Goal: Check status: Check status

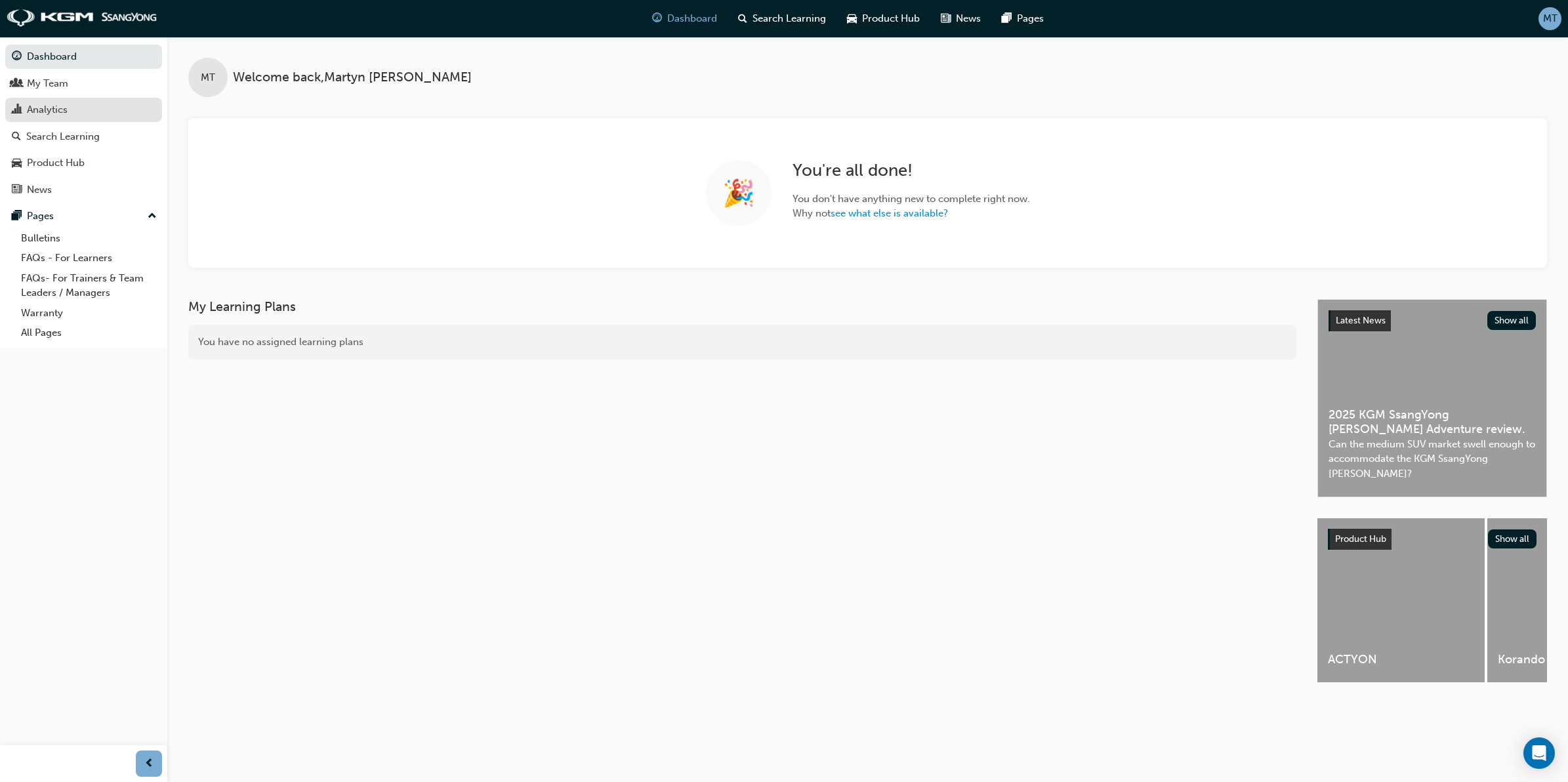
click at [84, 113] on div "Analytics" at bounding box center [84, 109] width 144 height 16
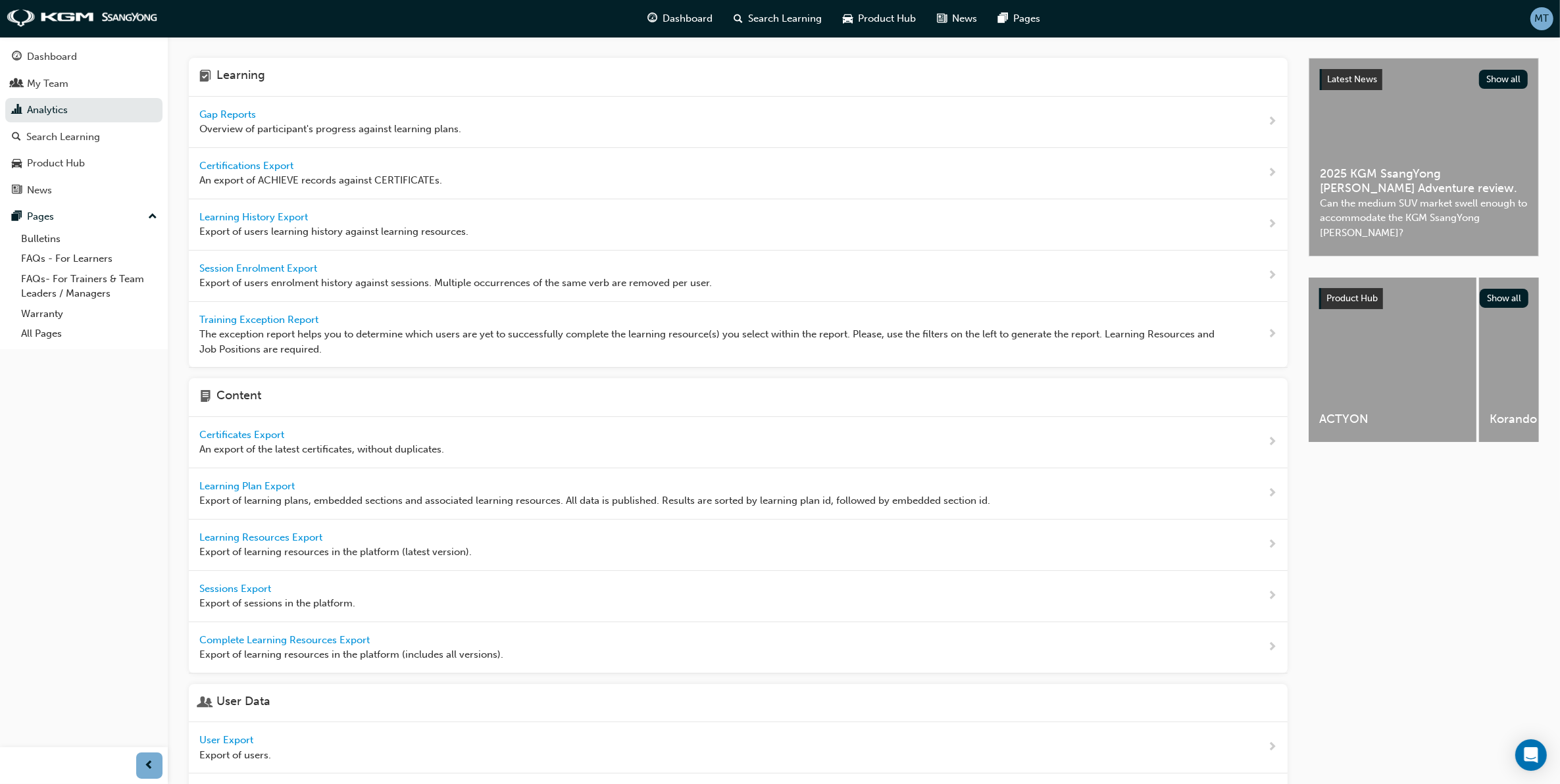
click at [1375, 79] on span "Latest News" at bounding box center [1352, 79] width 50 height 12
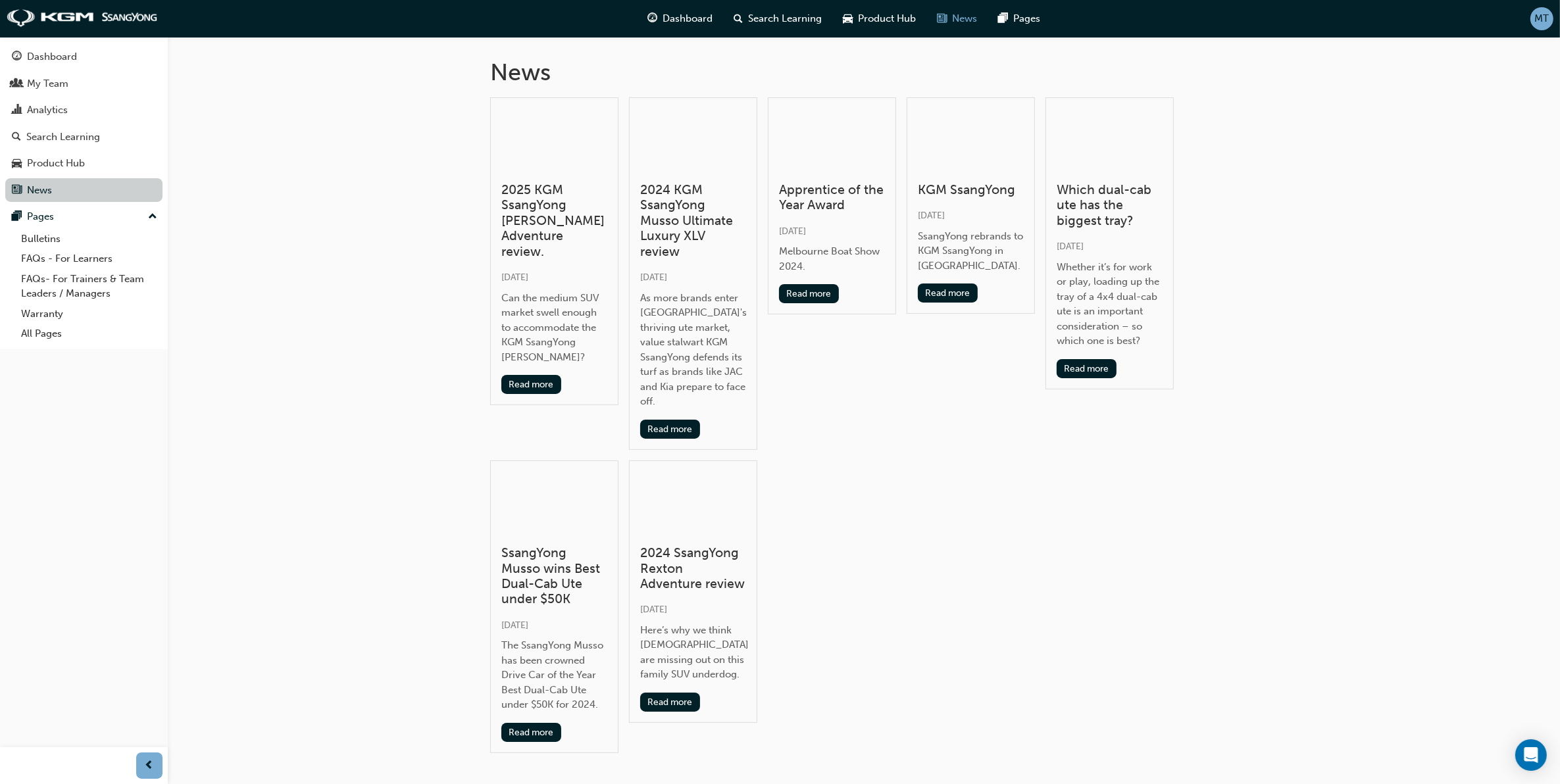
click at [54, 188] on link "News" at bounding box center [84, 190] width 157 height 24
click at [41, 184] on link "News" at bounding box center [84, 190] width 157 height 24
click at [53, 110] on div "Analytics" at bounding box center [47, 110] width 41 height 15
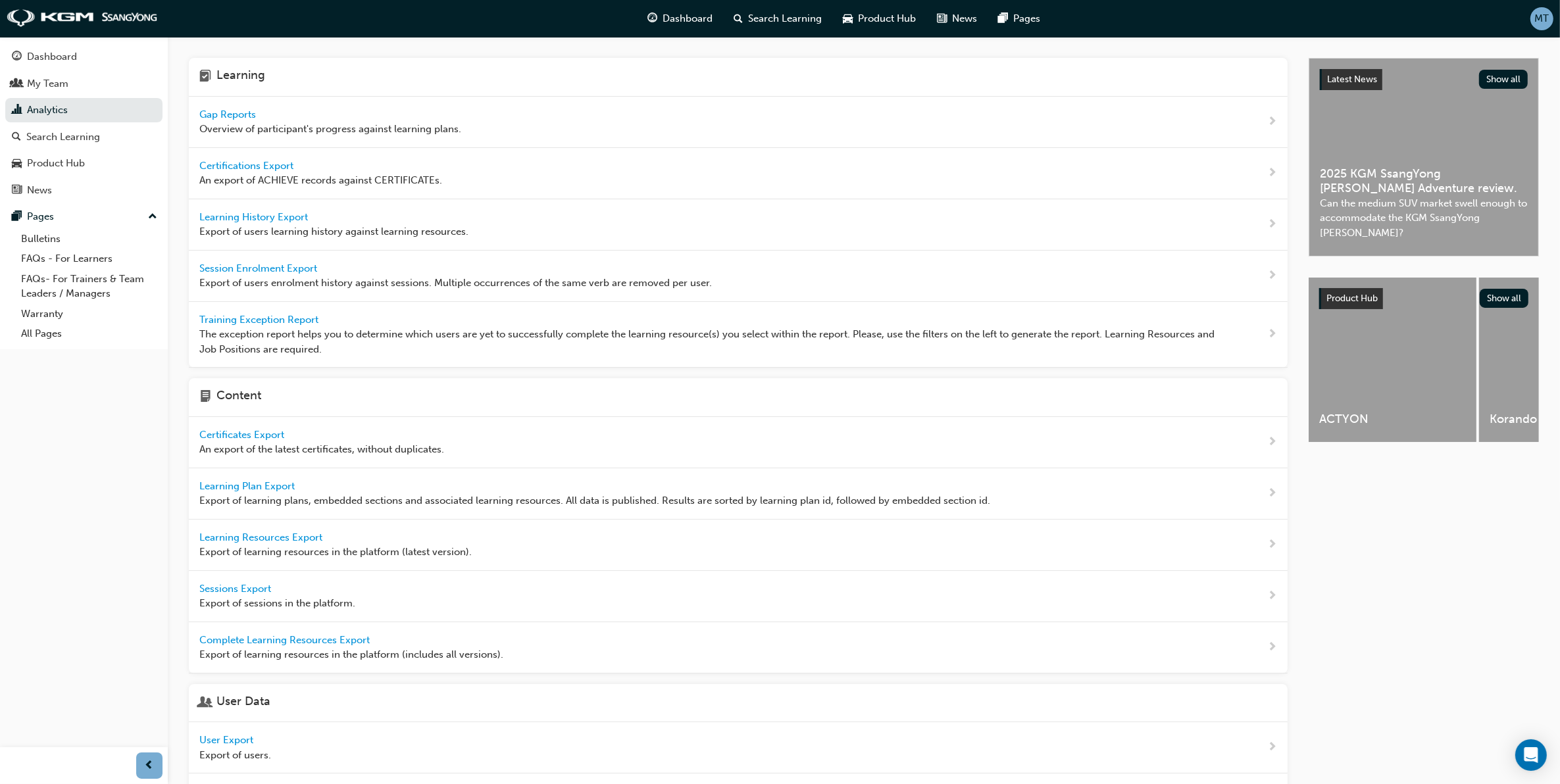
click at [239, 110] on span "Gap Reports" at bounding box center [229, 114] width 59 height 12
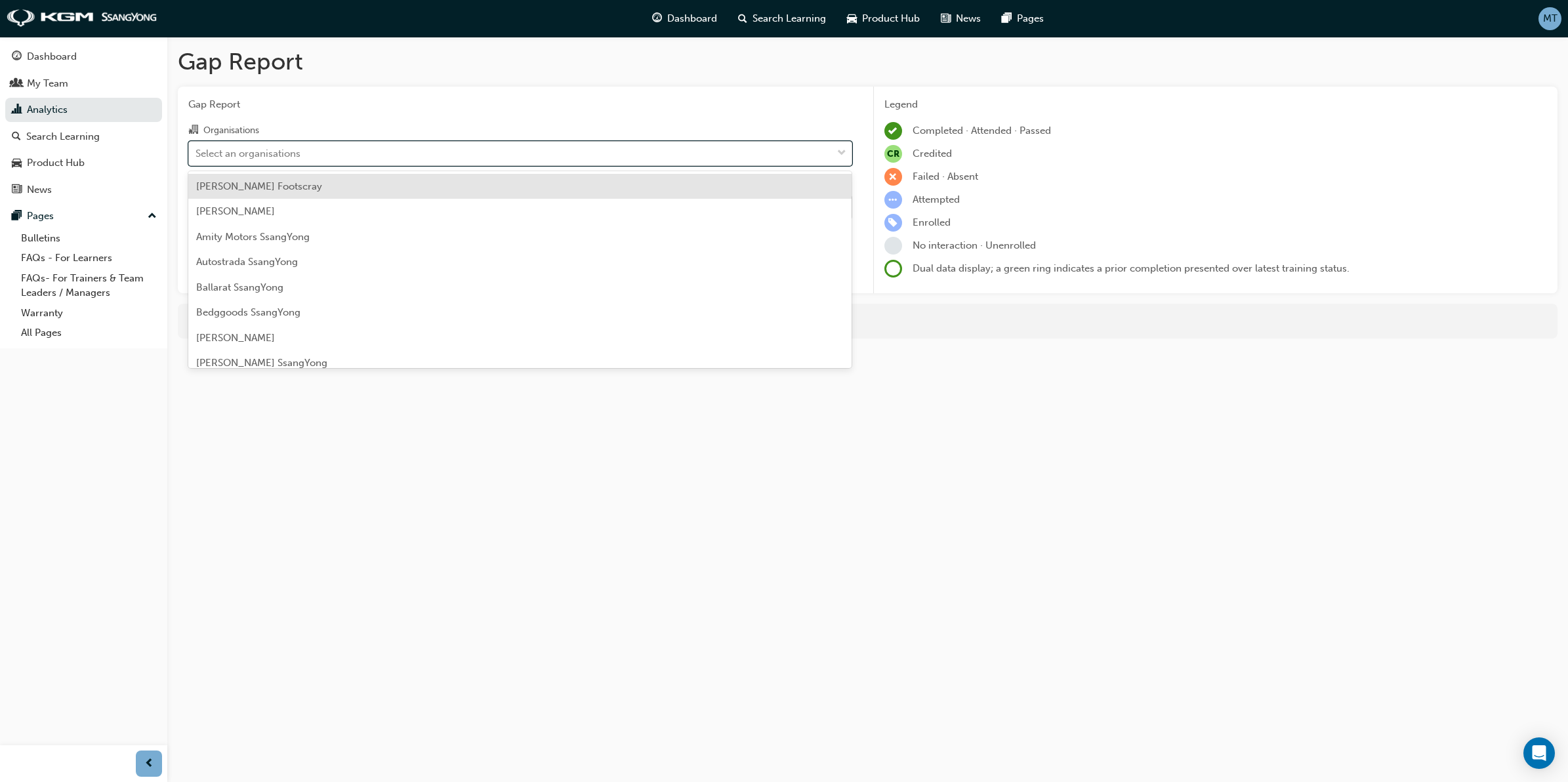
click at [480, 157] on div "Select an organisations" at bounding box center [510, 153] width 643 height 23
click at [196, 157] on input "Organisations option [PERSON_NAME] Footscray focused, 1 of 73. 73 results avail…" at bounding box center [196, 152] width 1 height 12
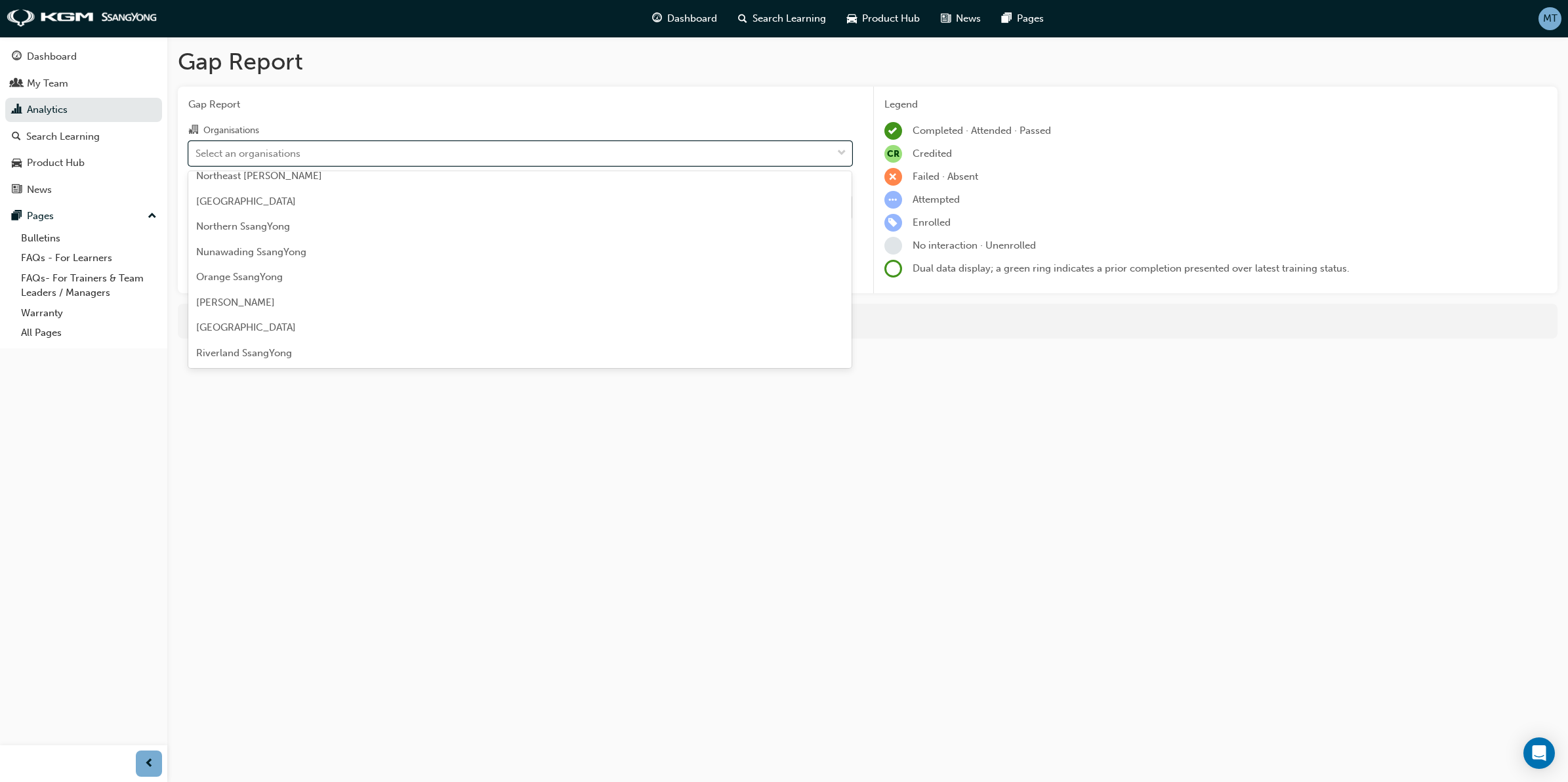
scroll to position [1148, 0]
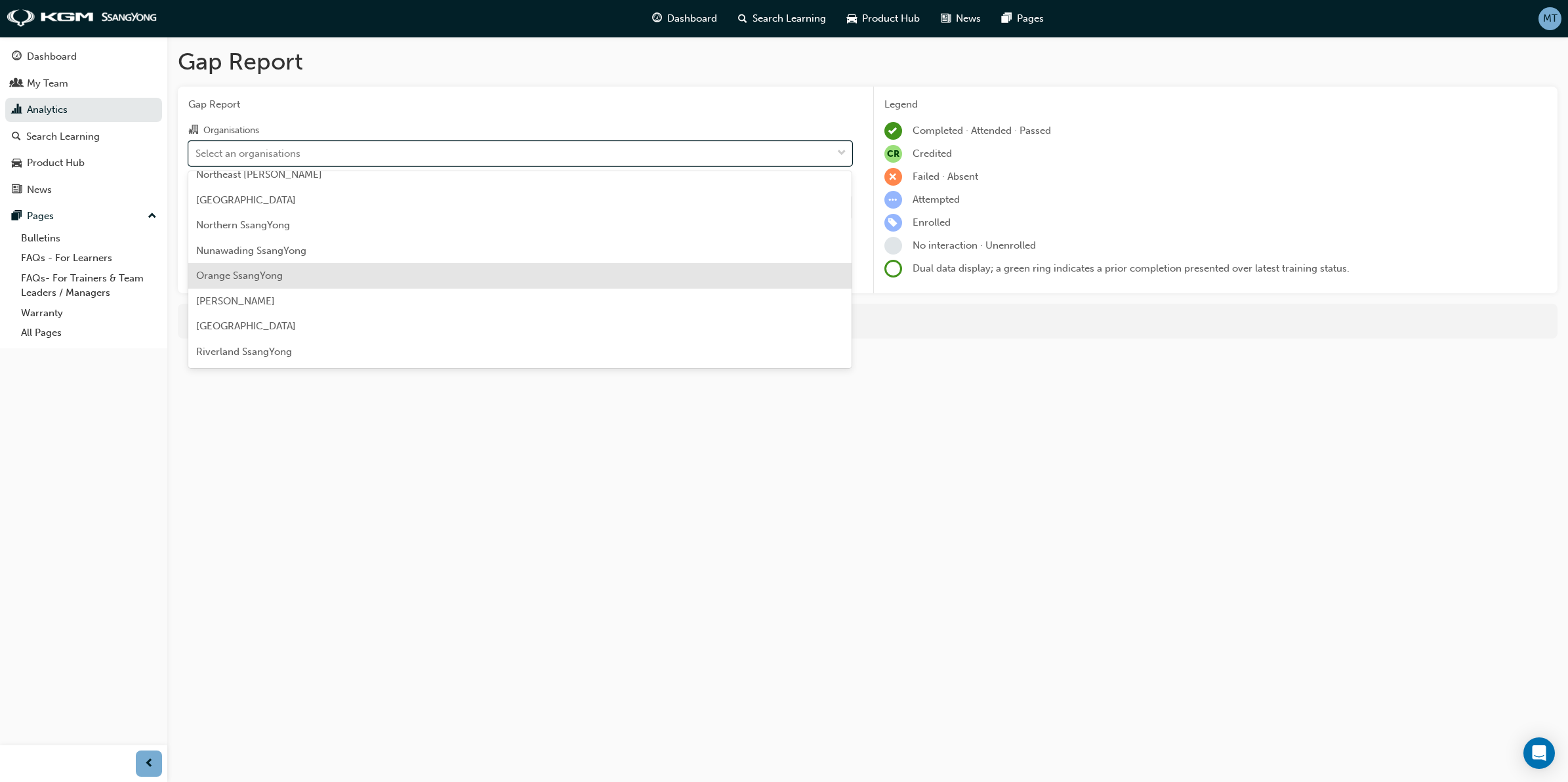
click at [275, 286] on div "Orange SsangYong" at bounding box center [520, 275] width 664 height 26
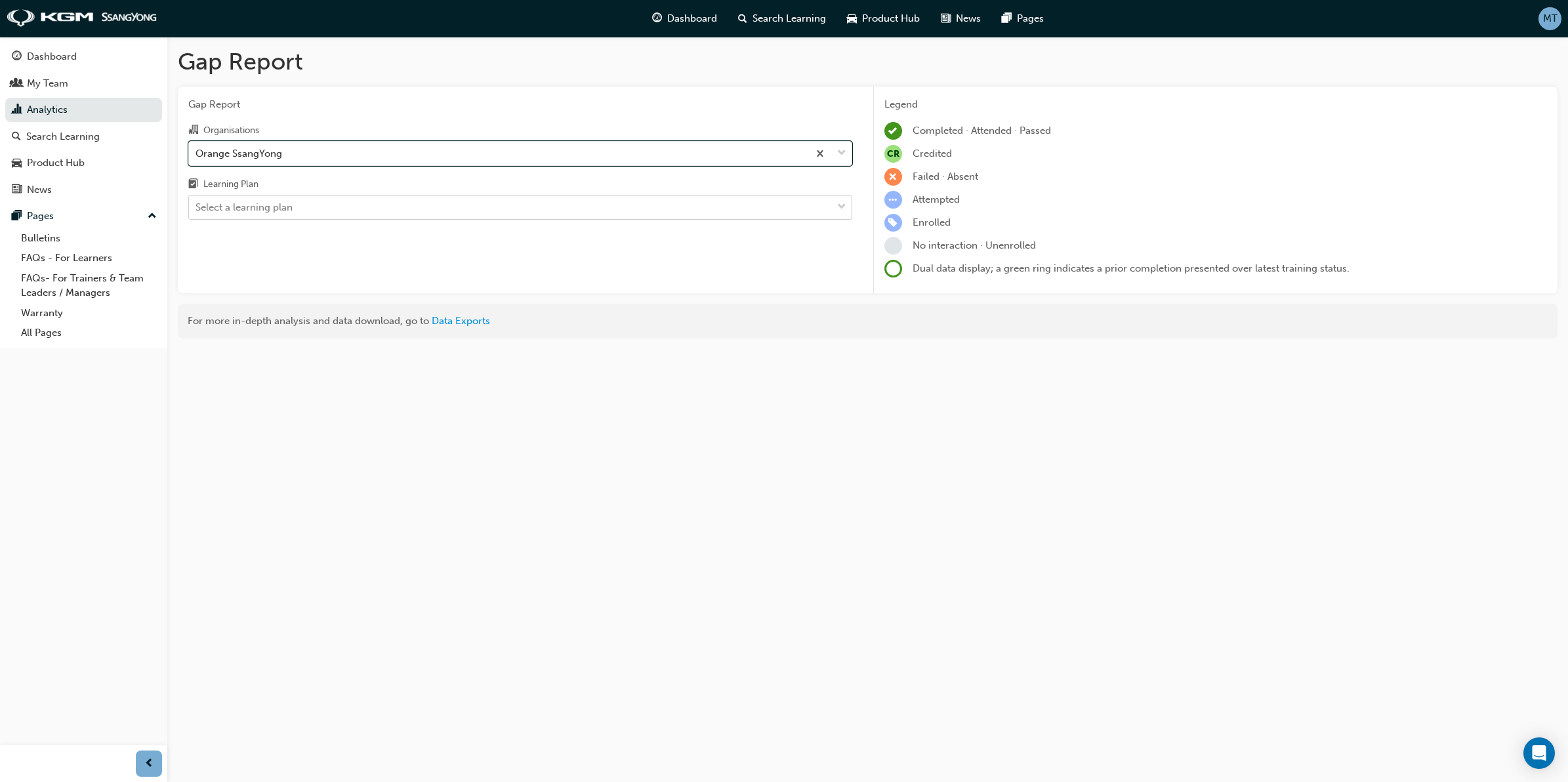
click at [844, 204] on span "down-icon" at bounding box center [842, 207] width 9 height 17
click at [196, 204] on input "Learning Plan Select a learning plan" at bounding box center [196, 207] width 1 height 12
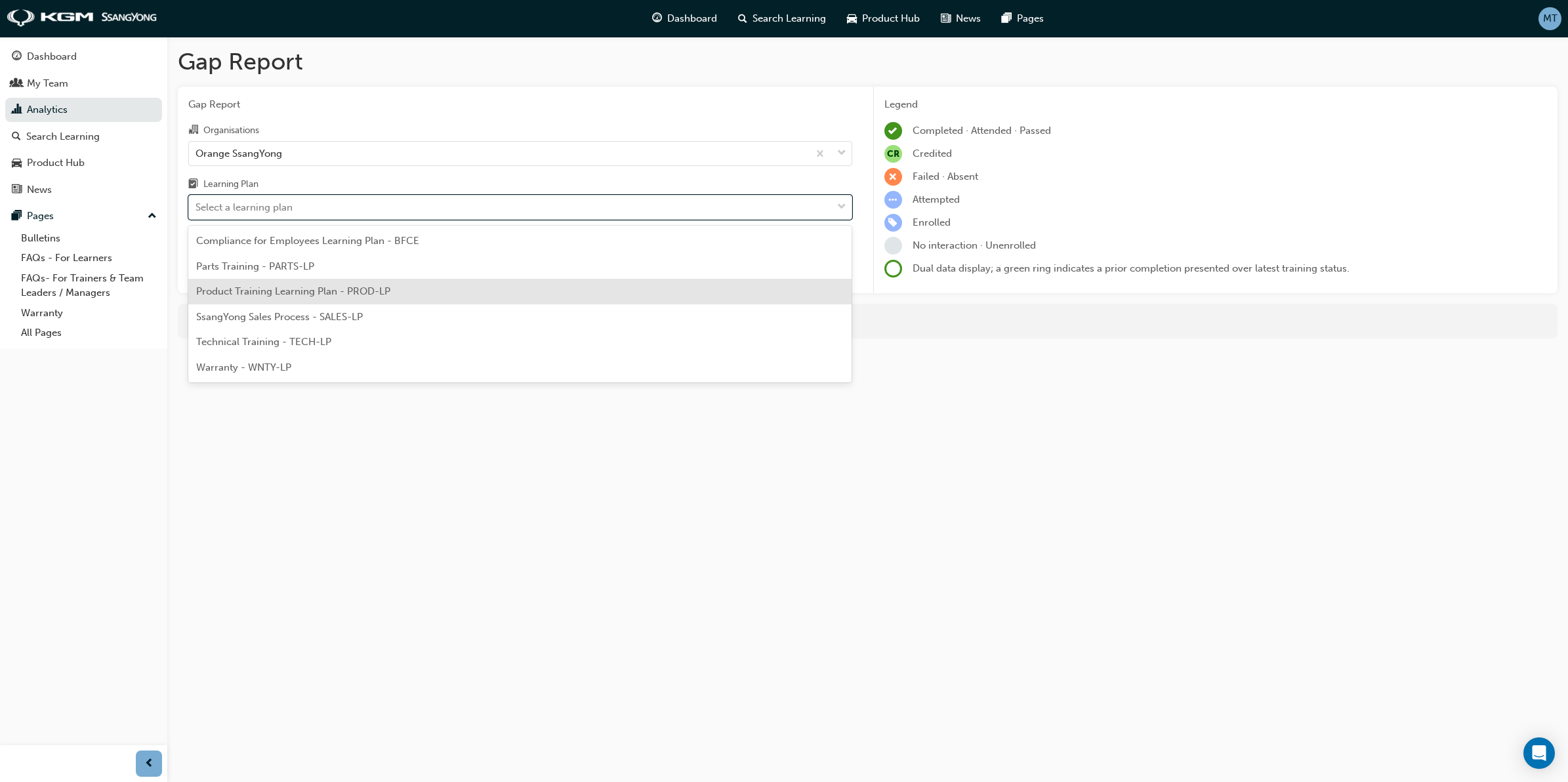
click at [303, 289] on span "Product Training Learning Plan - PROD-LP" at bounding box center [293, 291] width 194 height 12
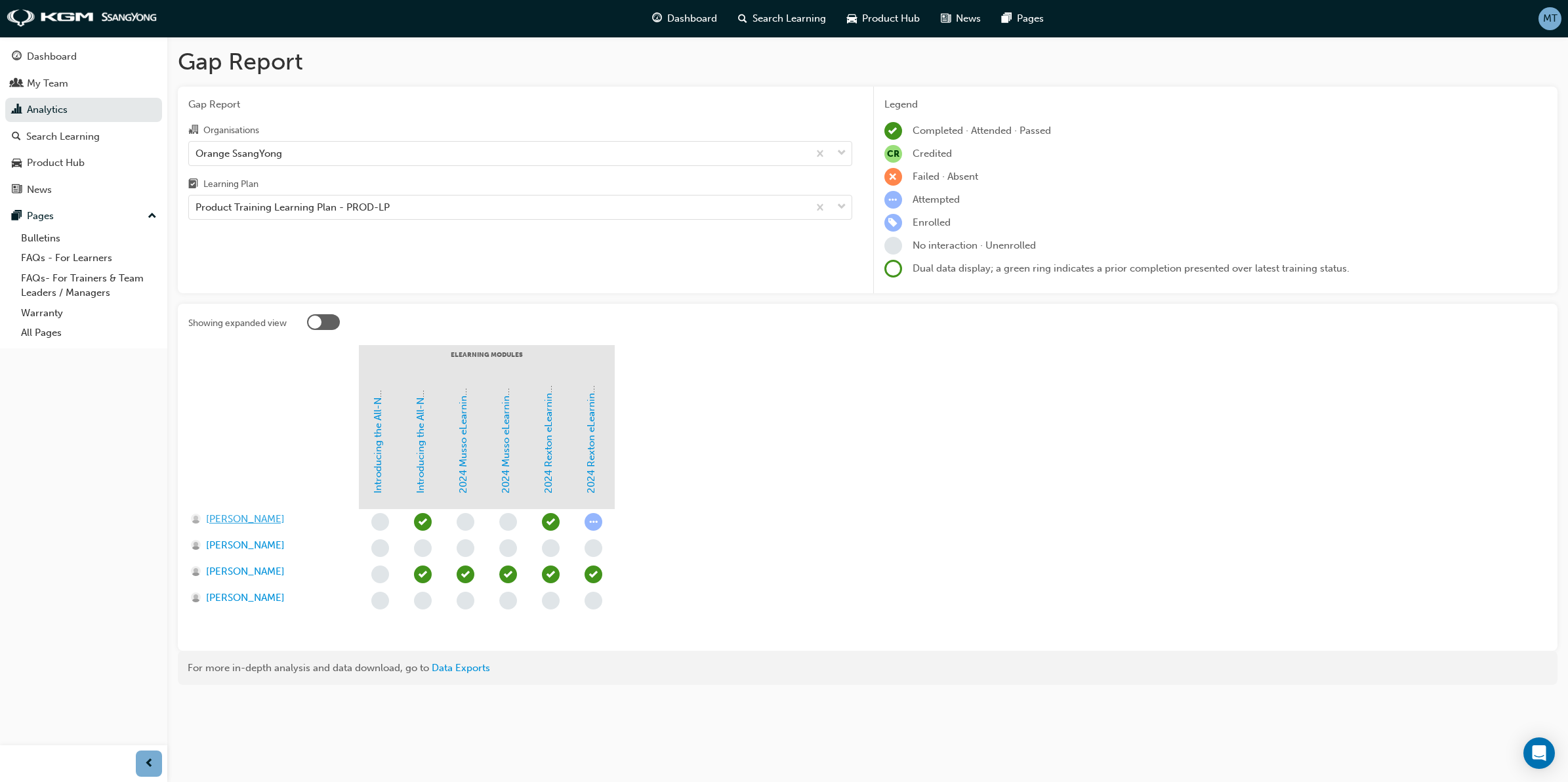
click at [244, 514] on span "[PERSON_NAME]" at bounding box center [245, 519] width 79 height 15
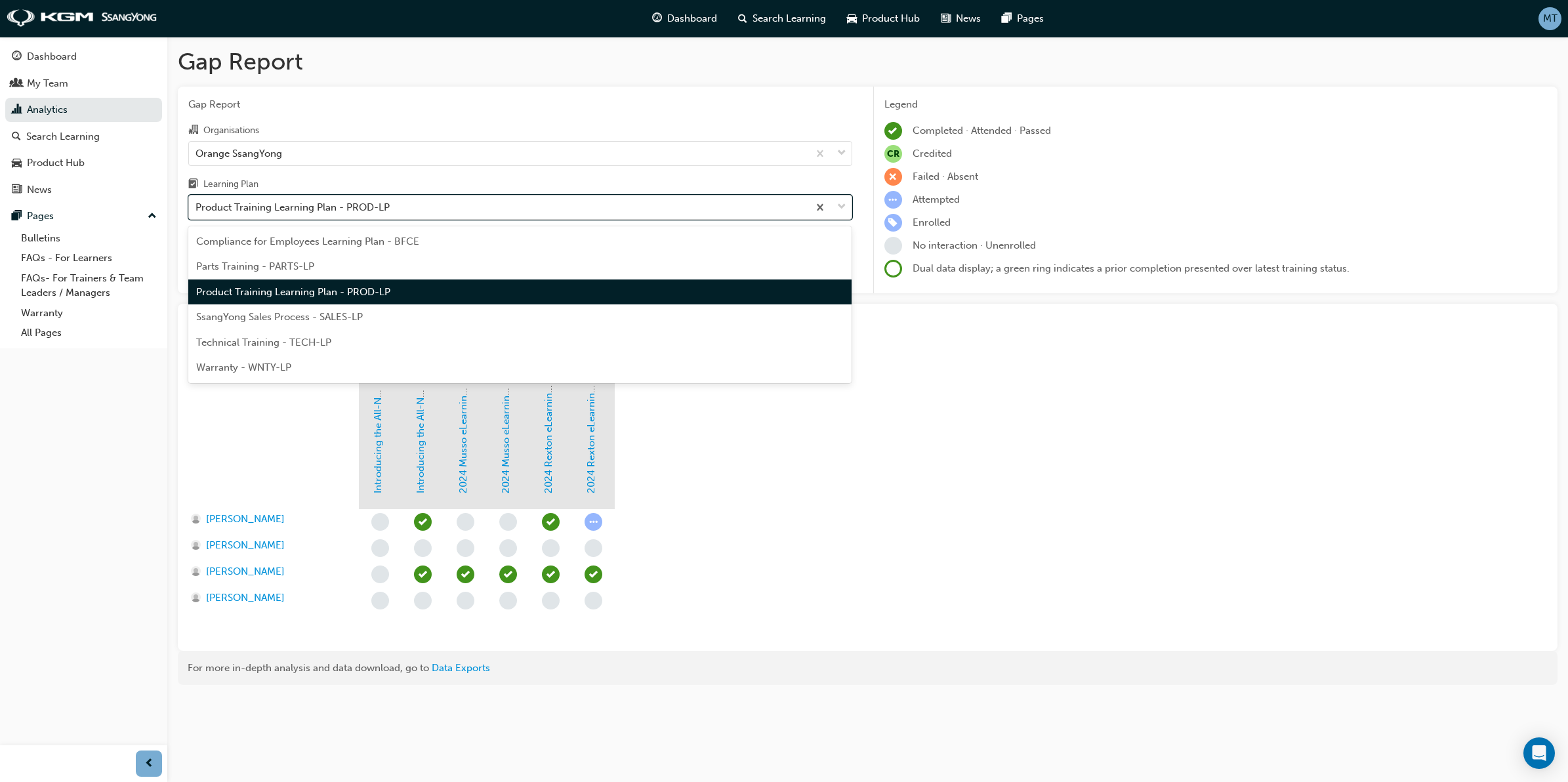
click at [844, 206] on span "down-icon" at bounding box center [842, 207] width 9 height 17
click at [196, 206] on input "Learning Plan option Product Training Learning Plan - PROD-LP focused, 3 of 6. …" at bounding box center [196, 207] width 1 height 12
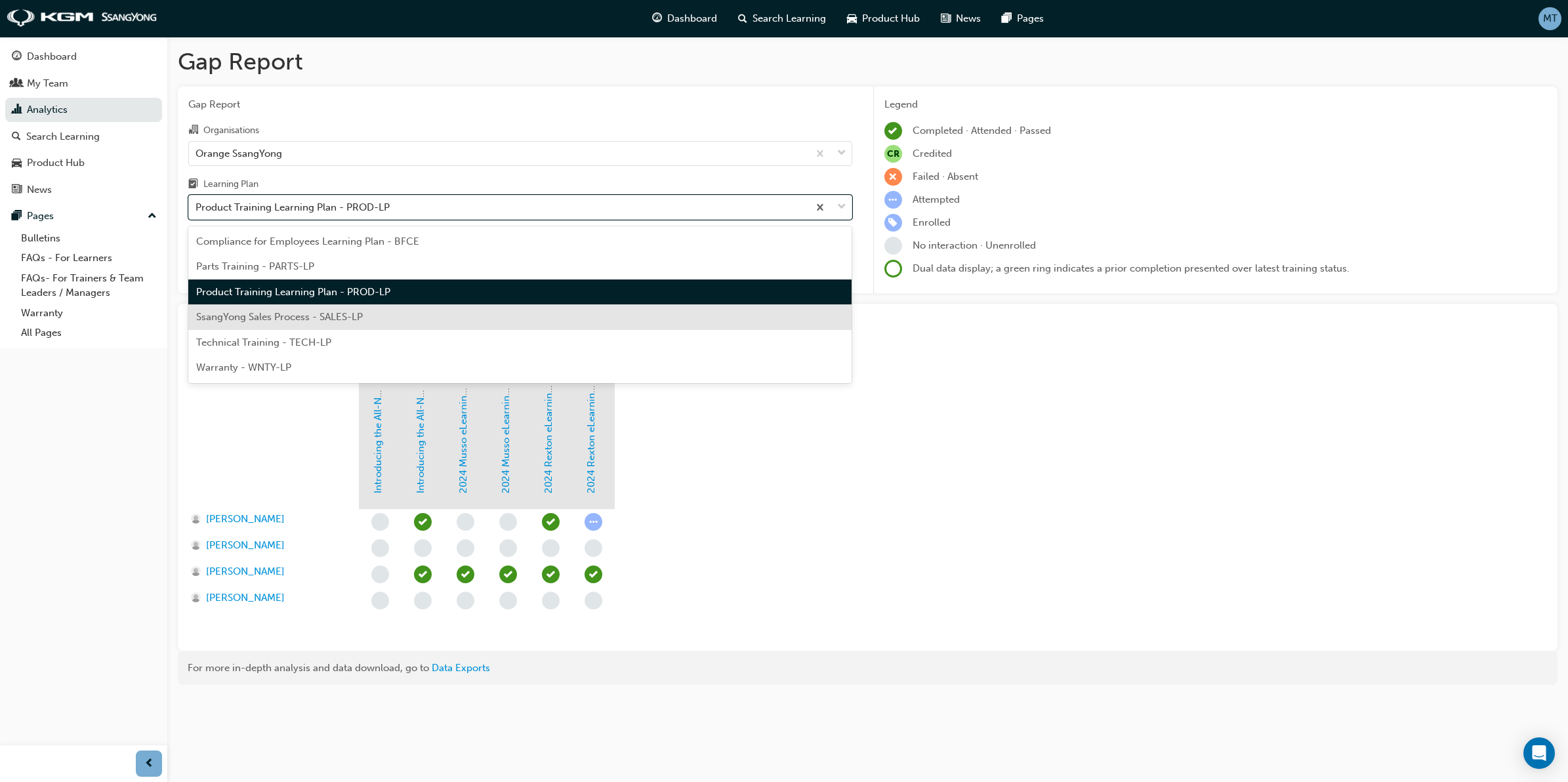
click at [390, 309] on div "SsangYong Sales Process - SALES-LP" at bounding box center [520, 316] width 664 height 26
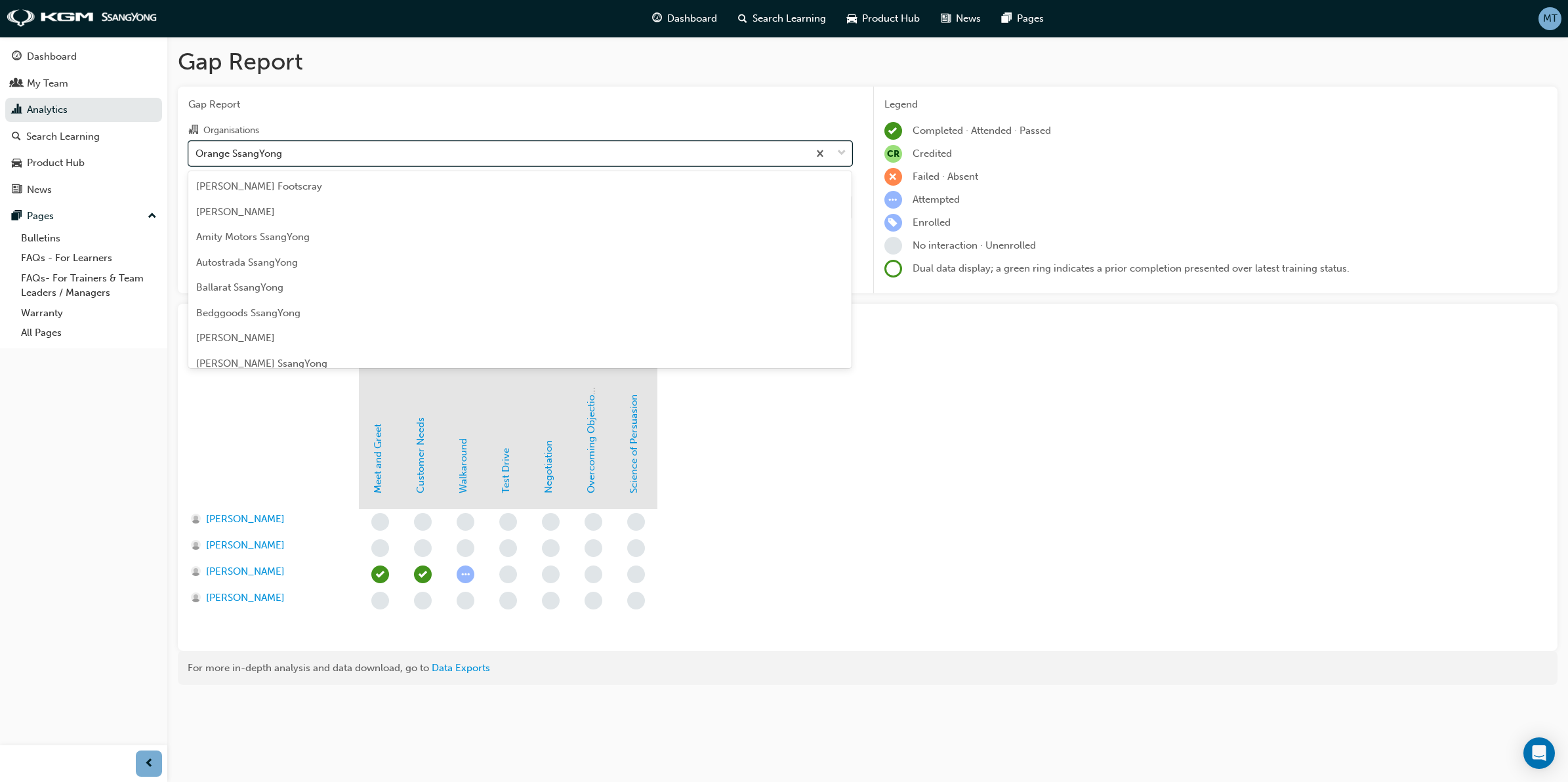
click at [841, 153] on span "down-icon" at bounding box center [842, 153] width 9 height 17
click at [196, 153] on input "Organisations option Orange SsangYong focused, 50 of 73. 73 results available. …" at bounding box center [196, 152] width 1 height 12
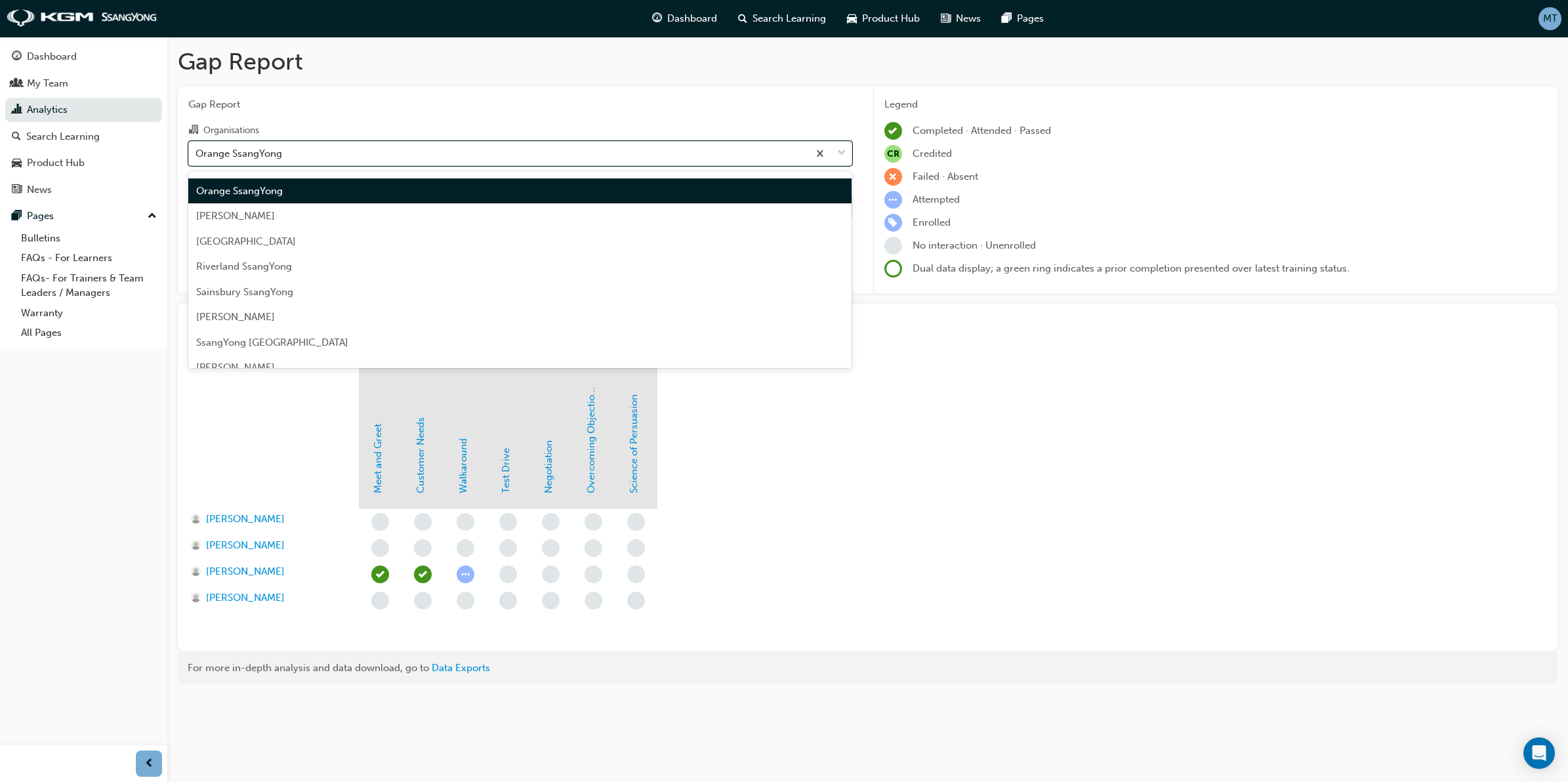
scroll to position [1240, 0]
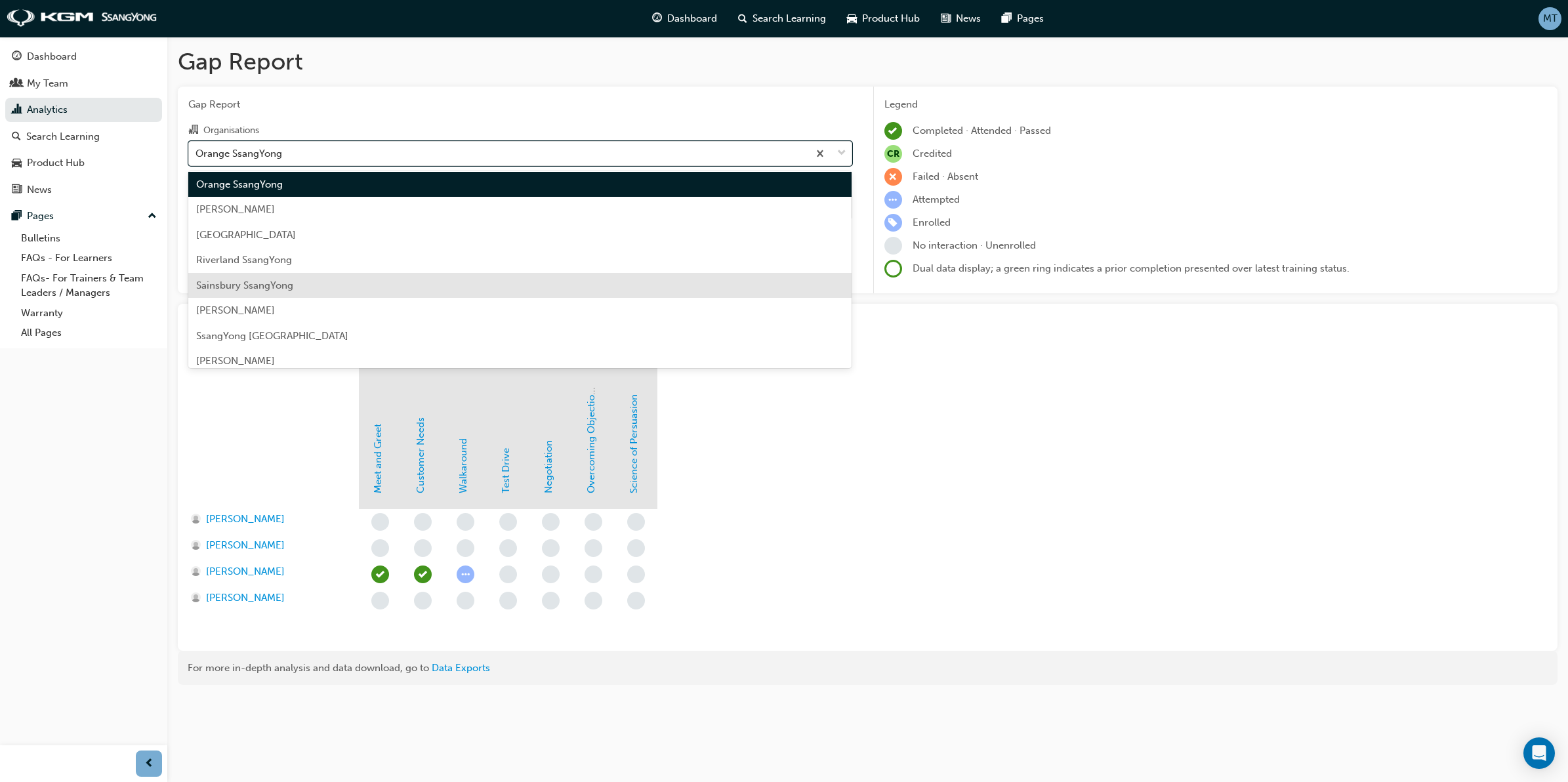
click at [291, 282] on span "Sainsbury SsangYong" at bounding box center [244, 284] width 97 height 12
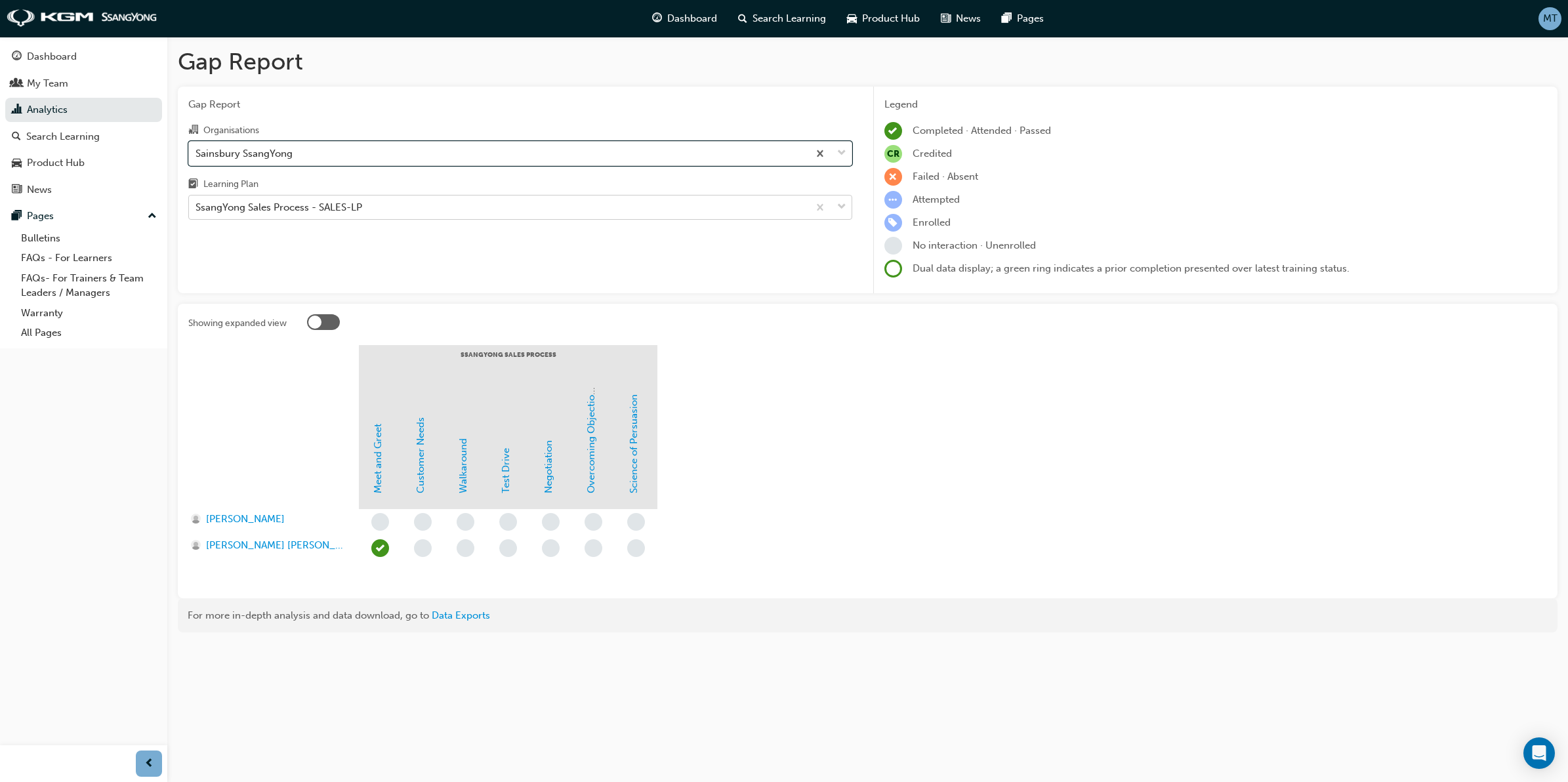
click at [838, 211] on span "down-icon" at bounding box center [842, 207] width 9 height 17
click at [196, 211] on input "Learning Plan SsangYong Sales Process - SALES-LP" at bounding box center [196, 207] width 1 height 12
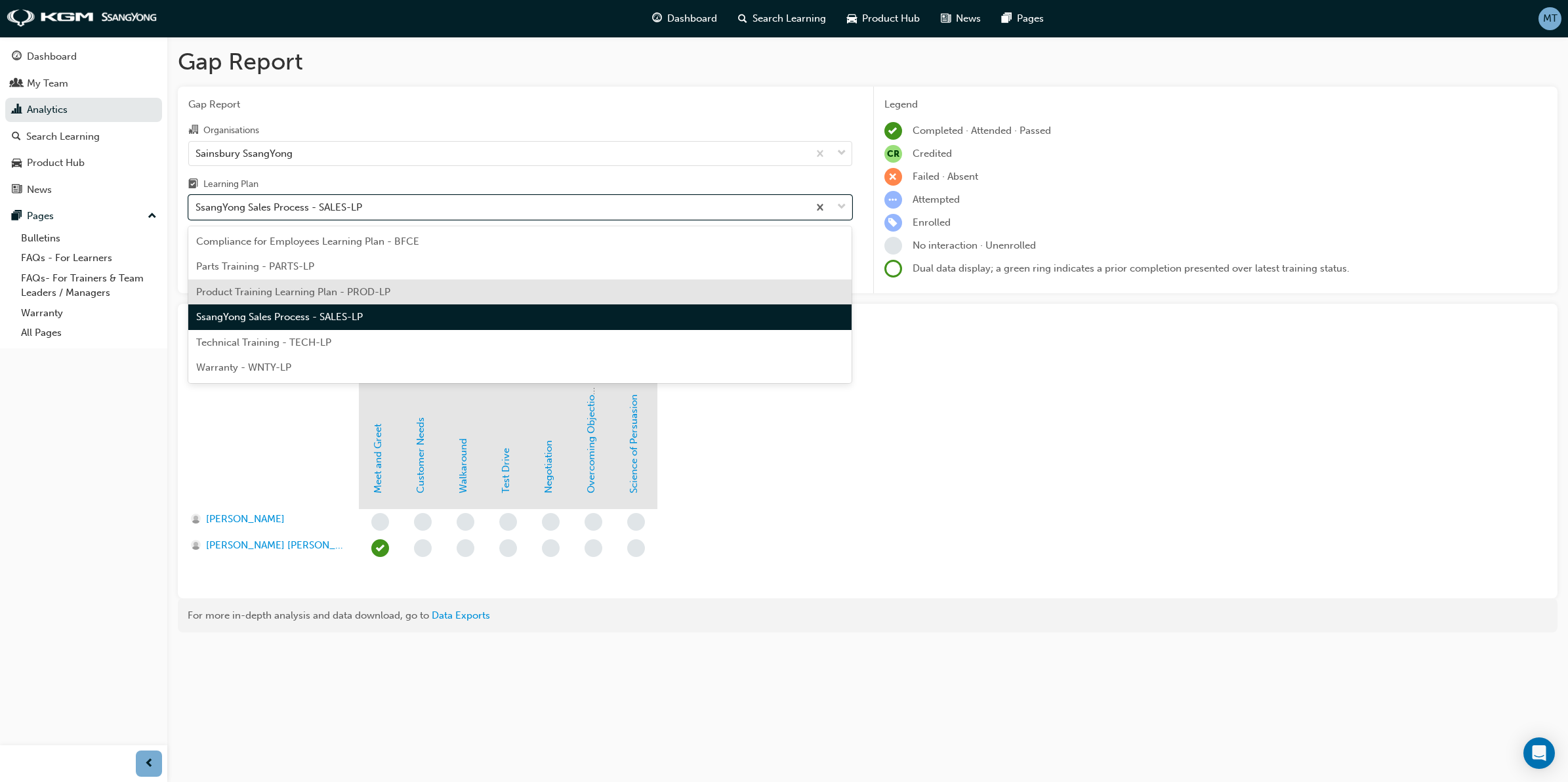
click at [395, 291] on div "Product Training Learning Plan - PROD-LP" at bounding box center [520, 291] width 664 height 26
